Goal: Information Seeking & Learning: Learn about a topic

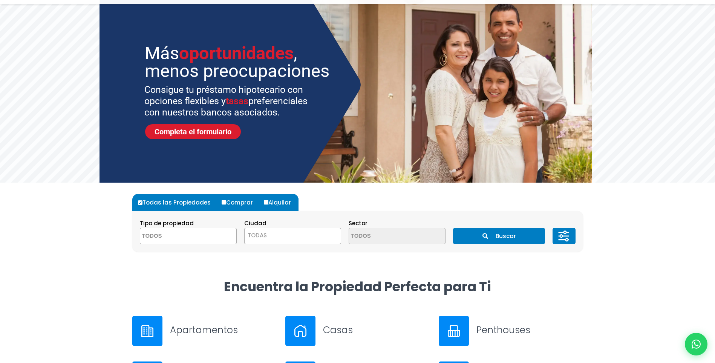
scroll to position [113, 0]
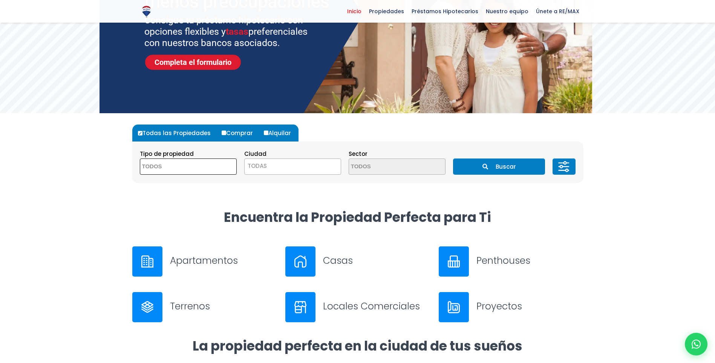
click at [202, 169] on textarea "Search" at bounding box center [176, 167] width 73 height 16
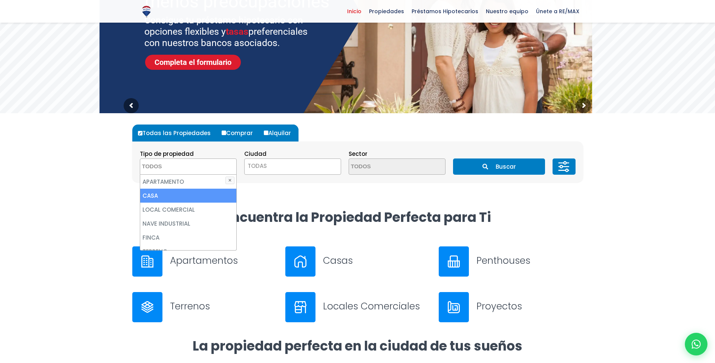
click at [189, 190] on li "CASA" at bounding box center [188, 195] width 96 height 14
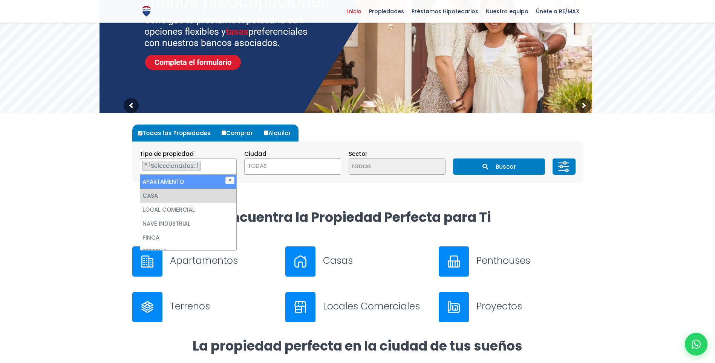
click at [279, 164] on span "TODAS" at bounding box center [293, 166] width 96 height 11
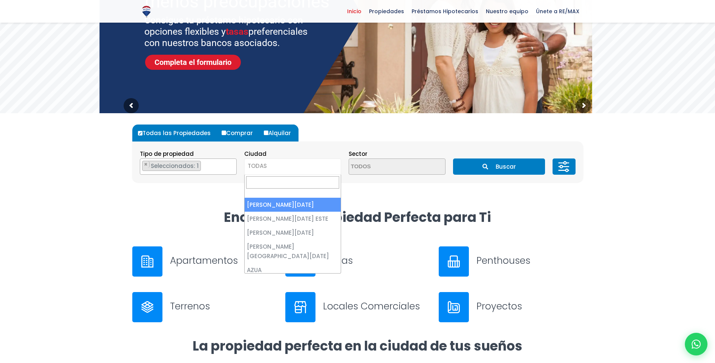
click at [215, 163] on ul "× Seleccionados: 1" at bounding box center [183, 167] width 87 height 16
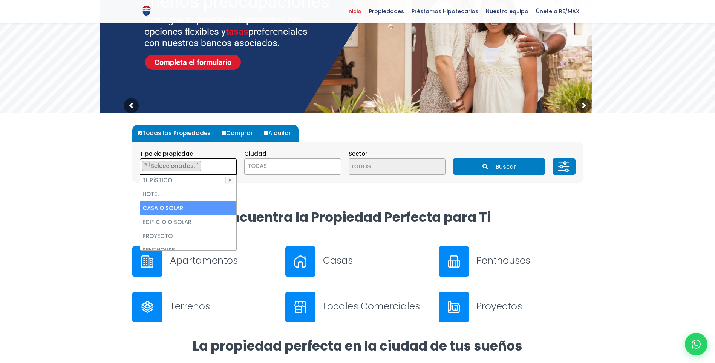
scroll to position [148, 0]
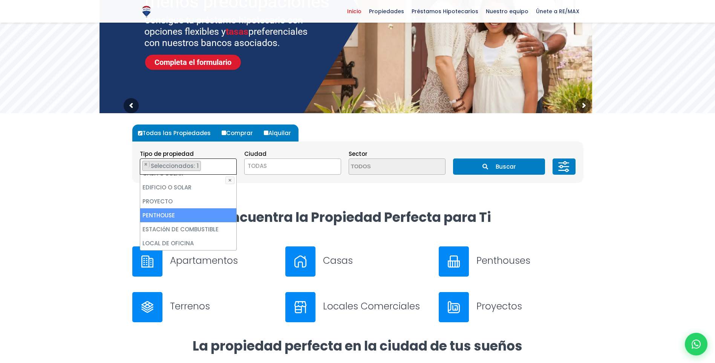
click at [213, 212] on li "PENTHOUSE" at bounding box center [188, 215] width 96 height 14
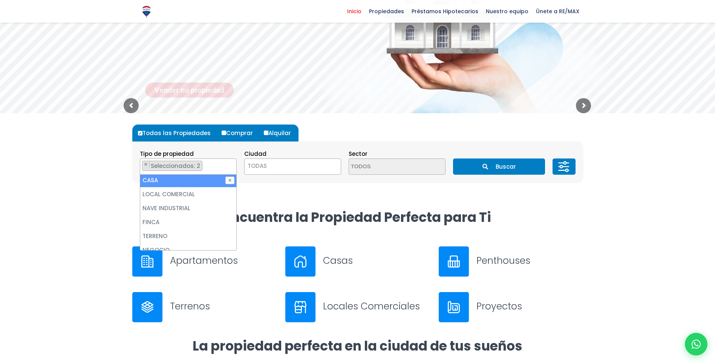
scroll to position [0, 0]
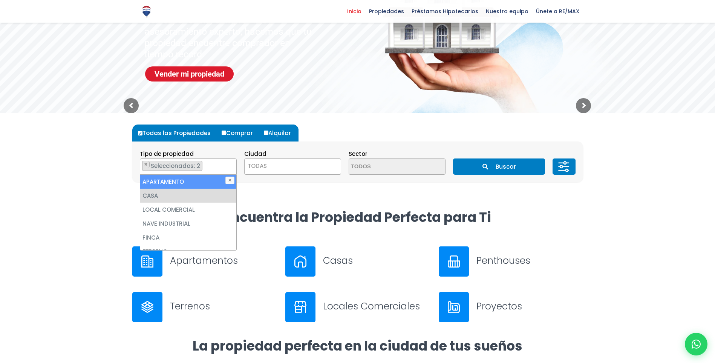
click at [195, 185] on li "APARTAMENTO" at bounding box center [188, 182] width 96 height 14
select select "apartment"
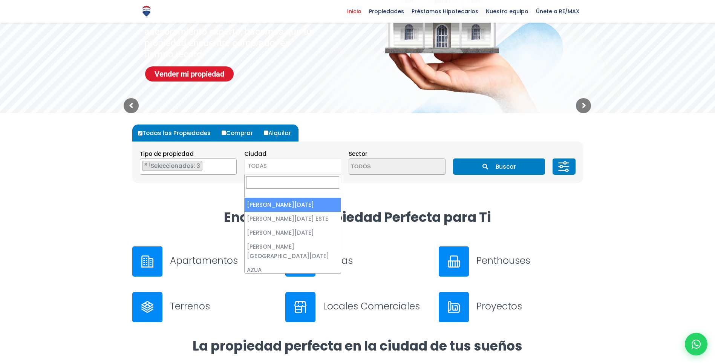
click at [275, 166] on span "TODAS" at bounding box center [293, 166] width 96 height 11
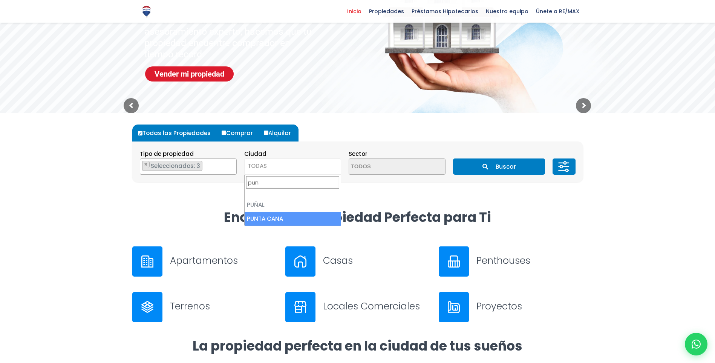
type input "pun"
select select "434"
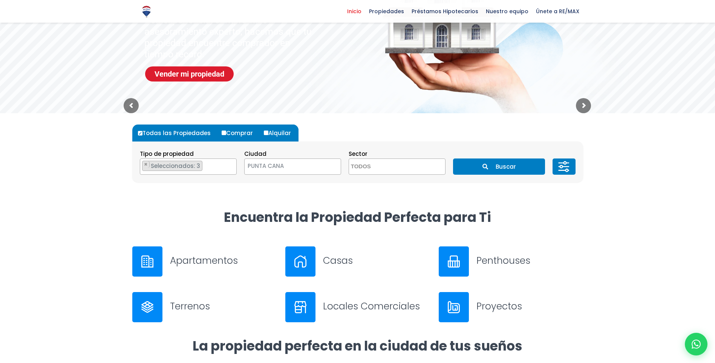
click at [477, 165] on button "Buscar" at bounding box center [499, 166] width 92 height 16
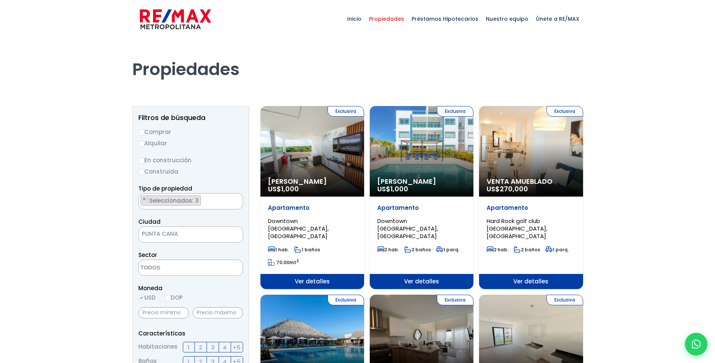
click at [151, 144] on label "Alquilar" at bounding box center [190, 142] width 105 height 9
click at [144, 144] on input "Alquilar" at bounding box center [141, 144] width 6 height 6
radio input "true"
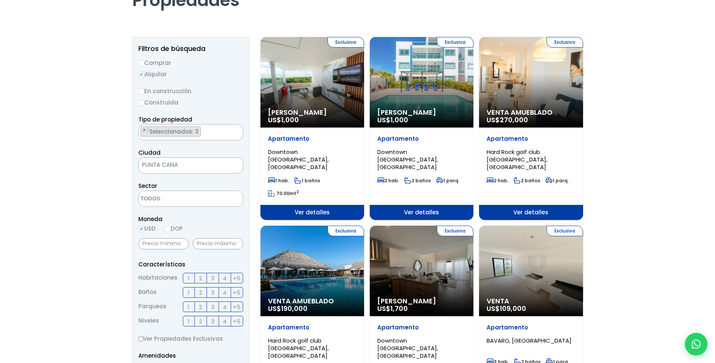
scroll to position [151, 0]
